Goal: Transaction & Acquisition: Purchase product/service

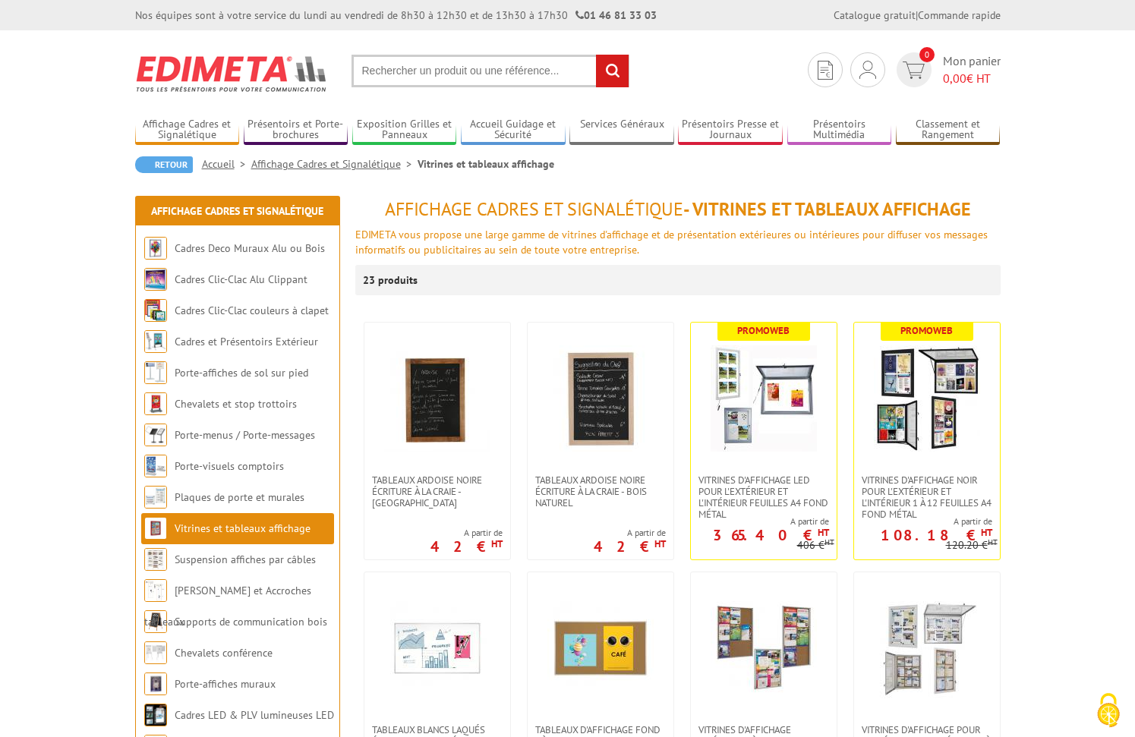
click at [440, 73] on input "text" at bounding box center [491, 71] width 278 height 33
type input "vitrine d'affichage Bruneau"
click at [612, 71] on input "rechercher" at bounding box center [612, 71] width 33 height 33
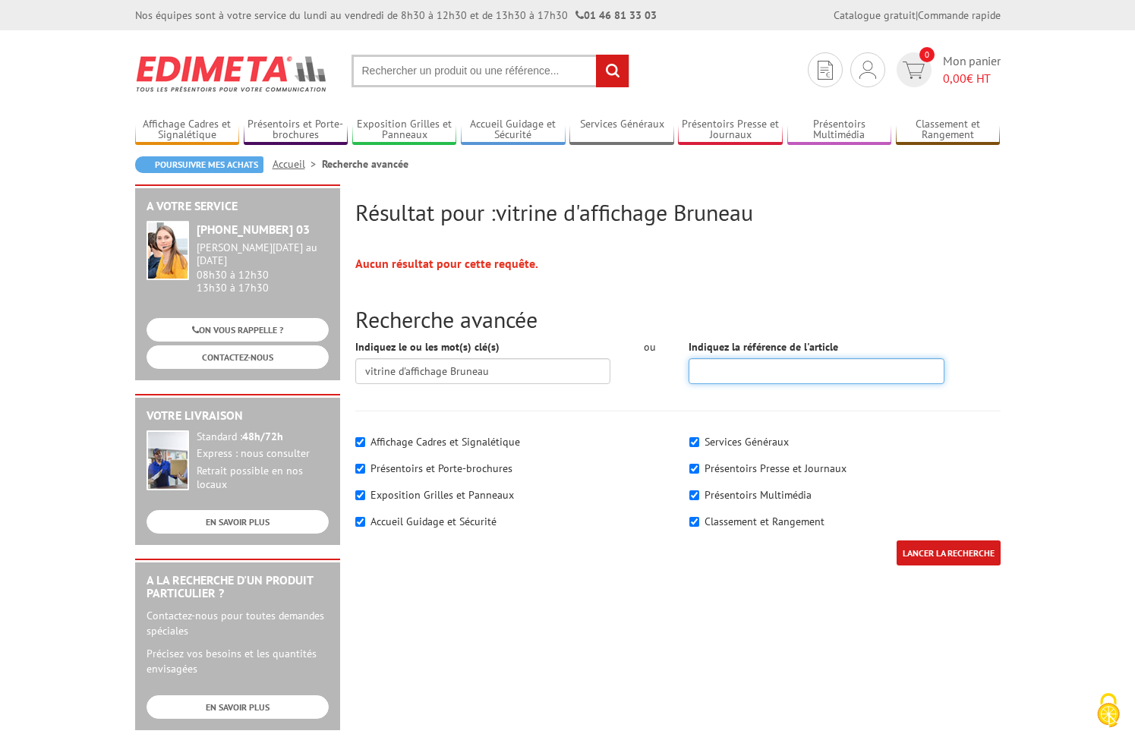
click at [717, 370] on input "Indiquez la référence de l'article" at bounding box center [817, 371] width 256 height 26
type input "788-615"
click at [947, 552] on input "LANCER LA RECHERCHE" at bounding box center [949, 553] width 104 height 25
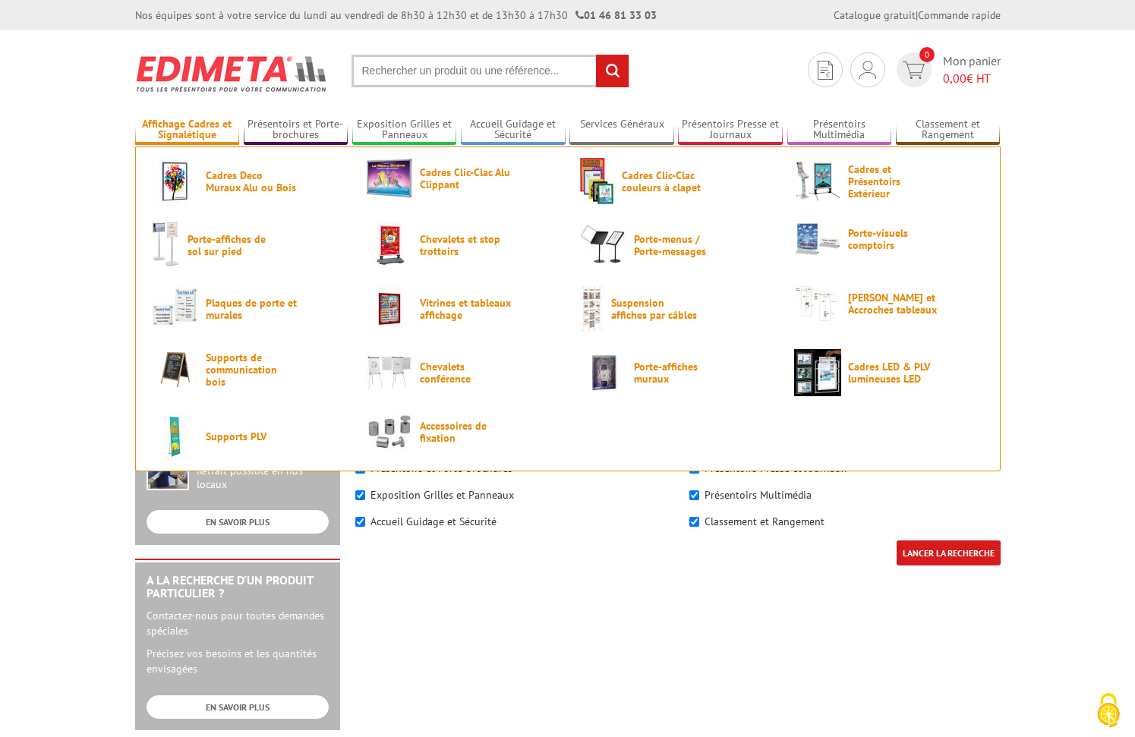
click at [189, 131] on link "Affichage Cadres et Signalétique" at bounding box center [187, 130] width 105 height 25
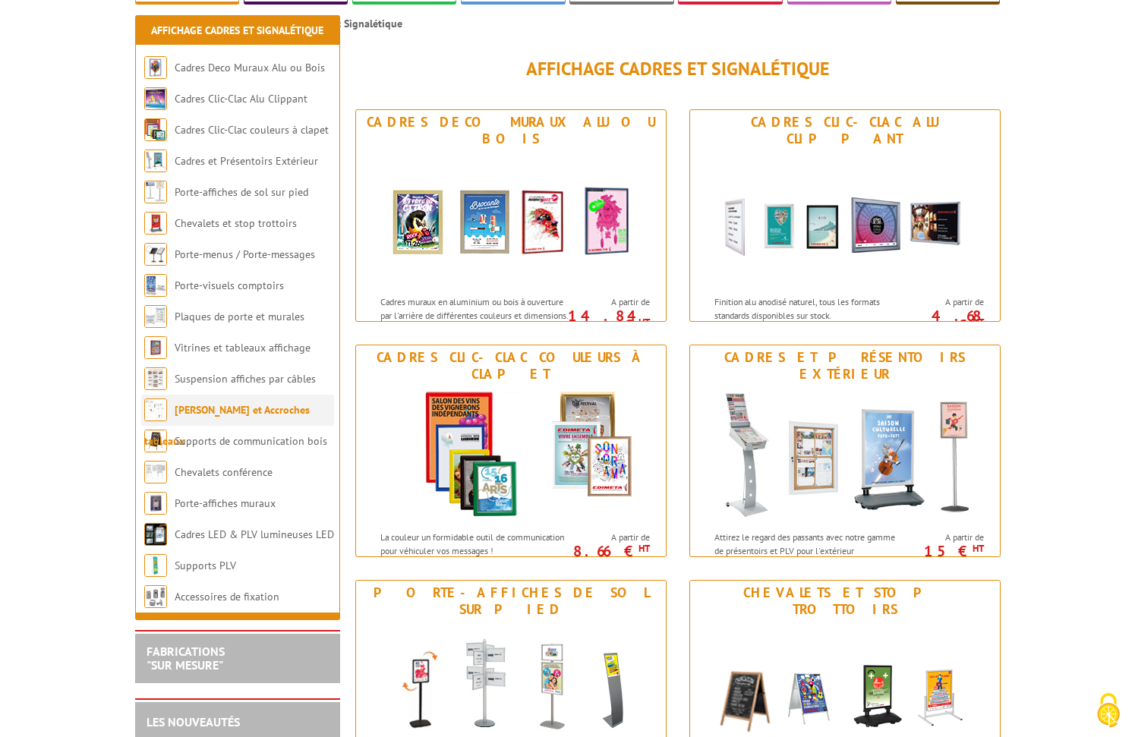
scroll to position [243, 0]
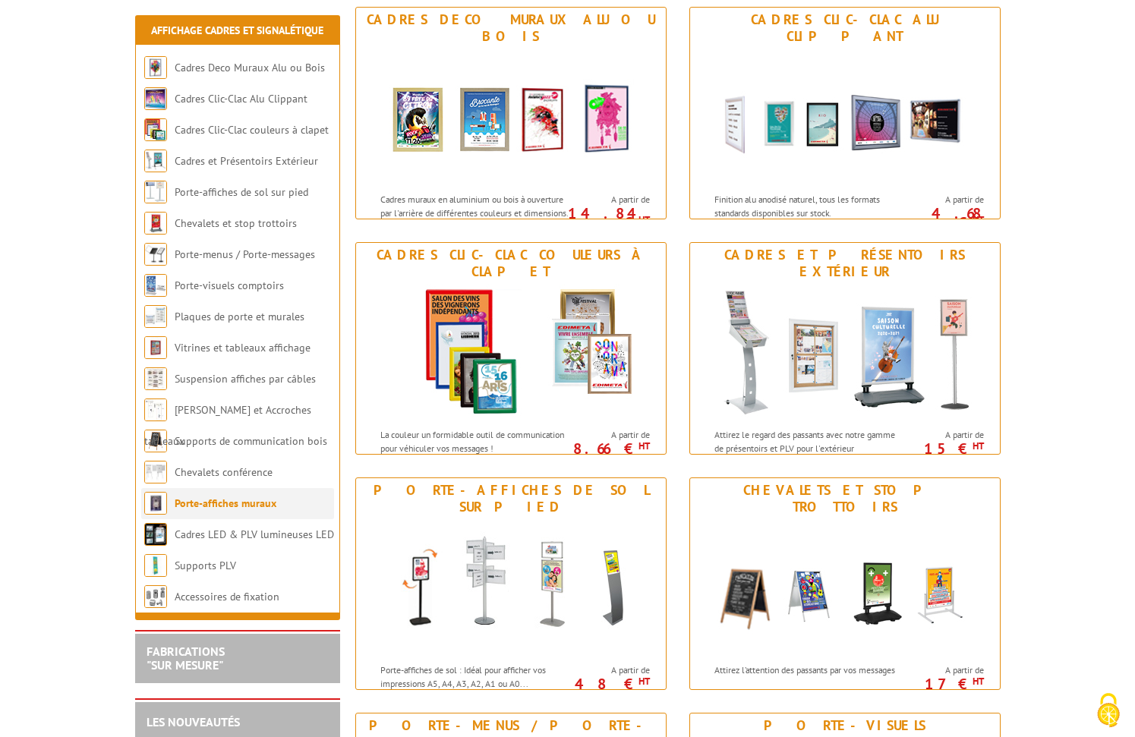
click at [234, 504] on link "Porte-affiches muraux" at bounding box center [226, 504] width 102 height 14
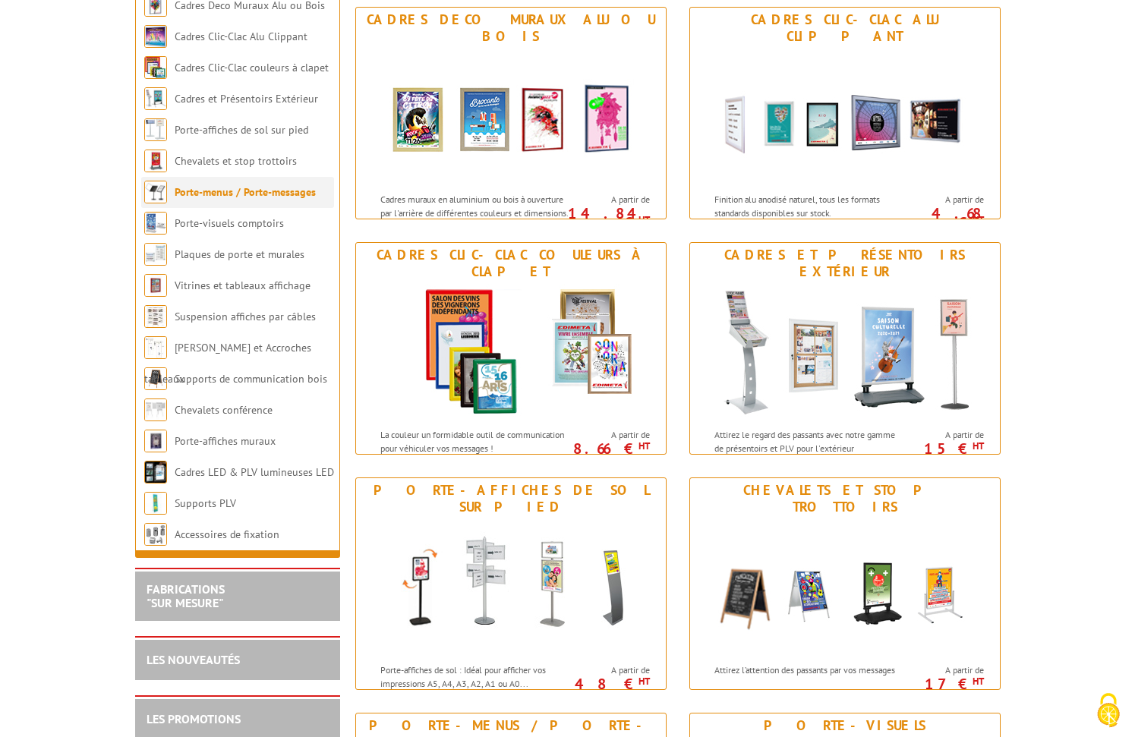
scroll to position [243, 0]
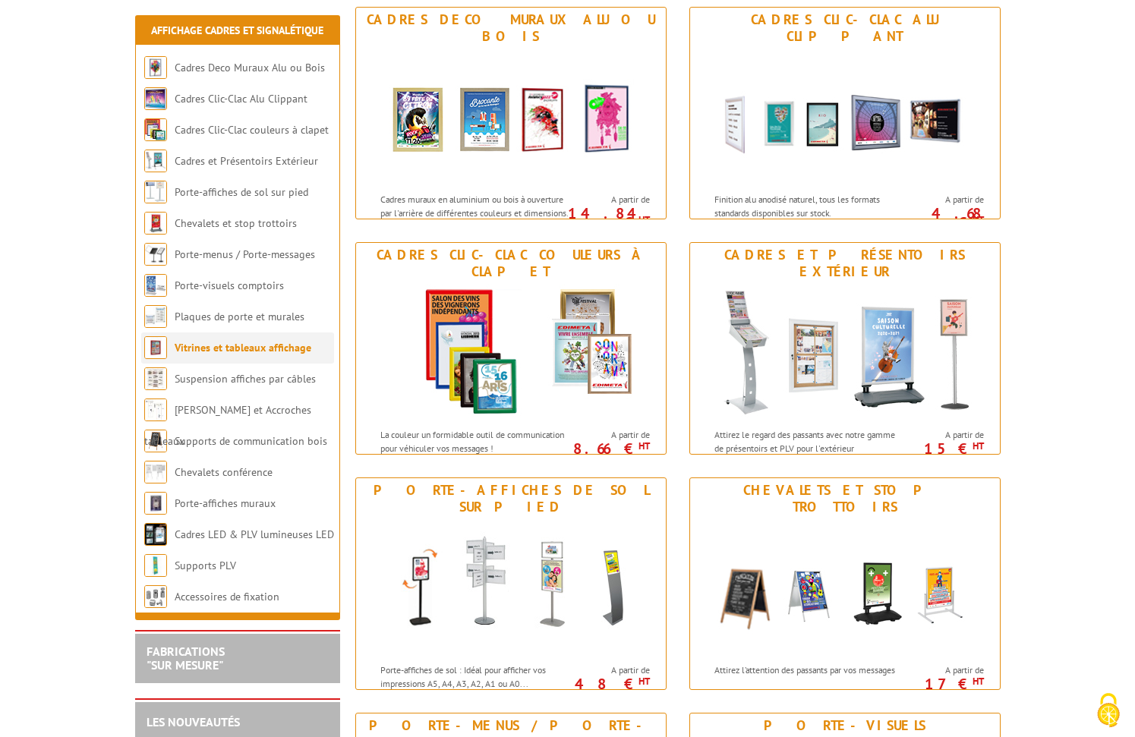
click at [251, 345] on link "Vitrines et tableaux affichage" at bounding box center [243, 348] width 137 height 14
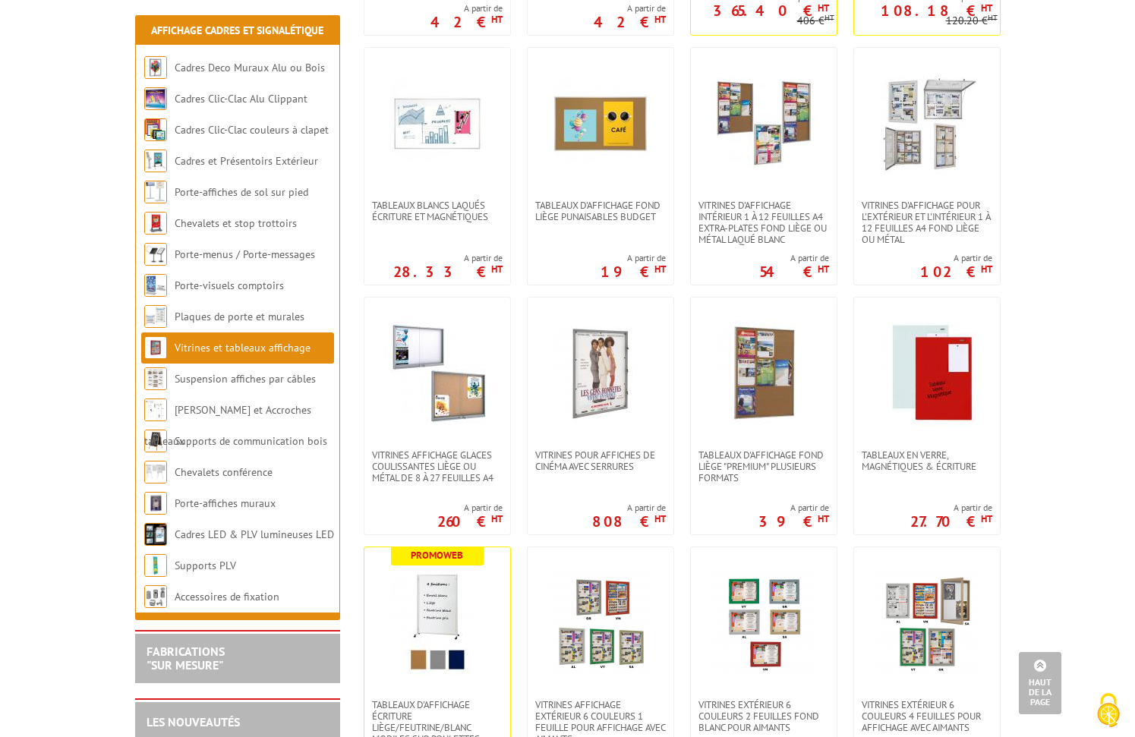
scroll to position [490, 0]
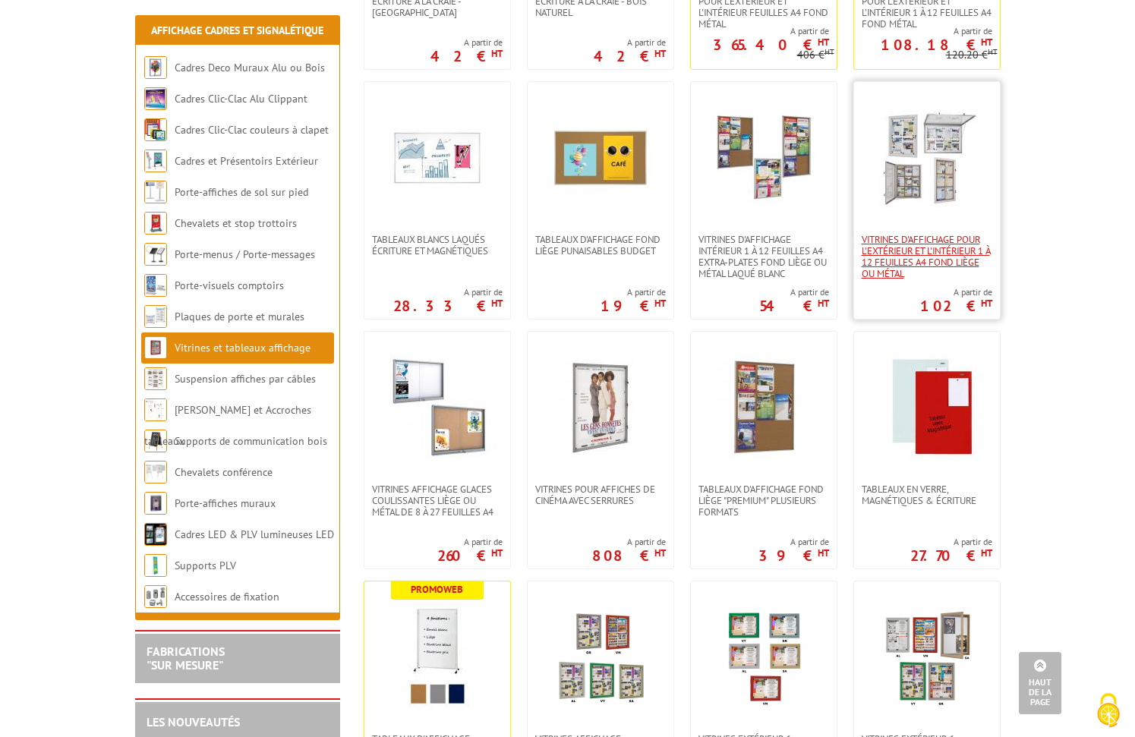
click at [941, 257] on span "Vitrines d'affichage pour l'extérieur et l'intérieur 1 à 12 feuilles A4 fond li…" at bounding box center [927, 257] width 131 height 46
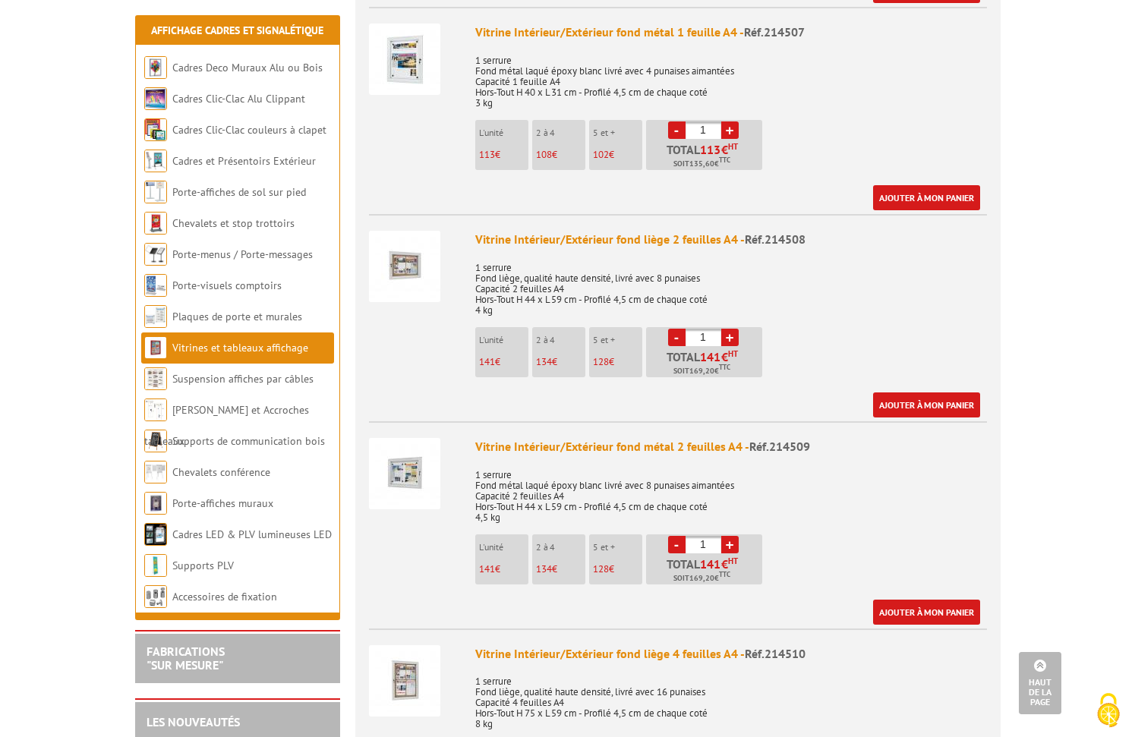
scroll to position [578, 0]
